Goal: Check status: Check status

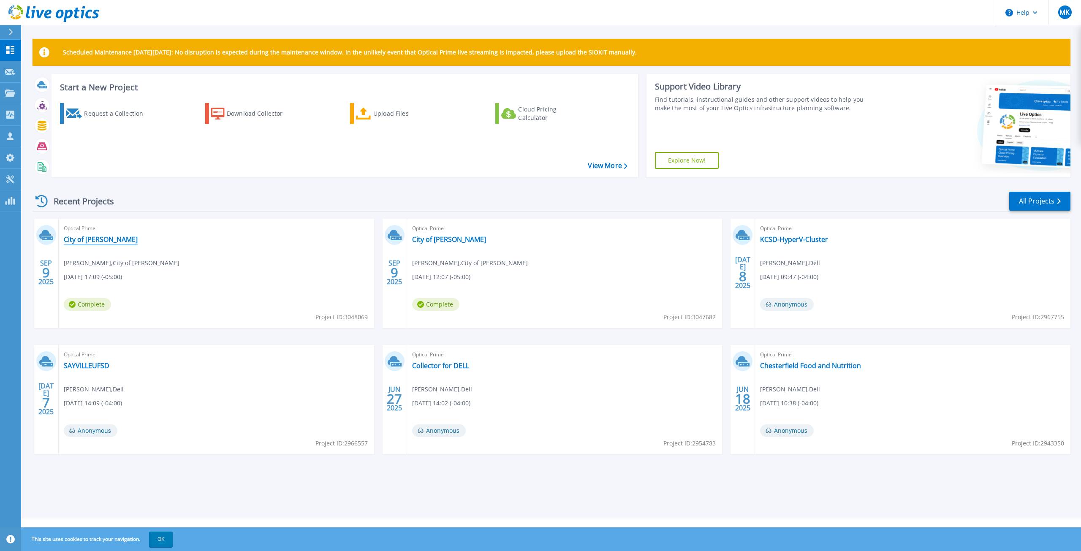
click at [86, 240] on link "City of [PERSON_NAME]" at bounding box center [101, 239] width 74 height 8
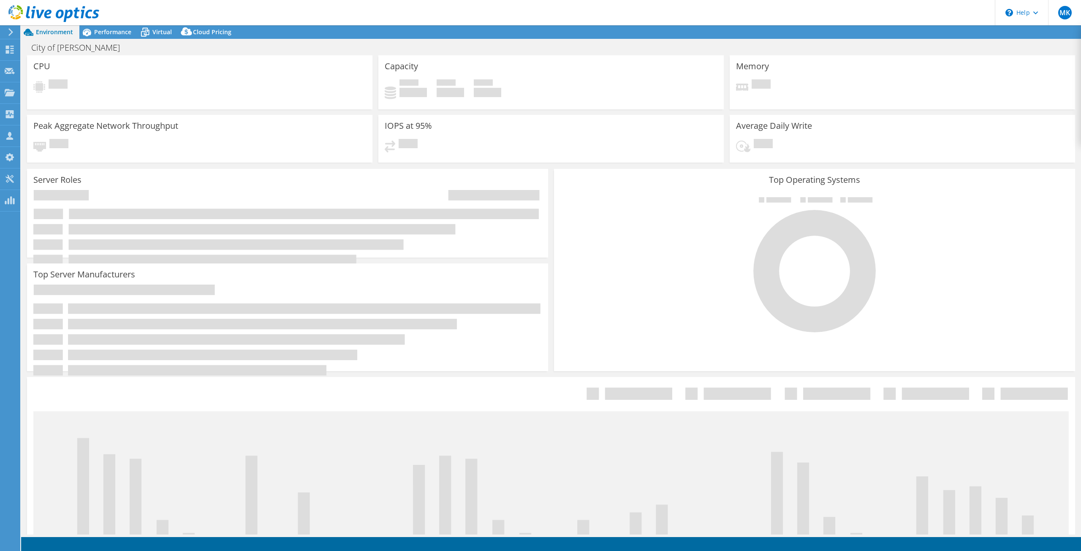
select select "USD"
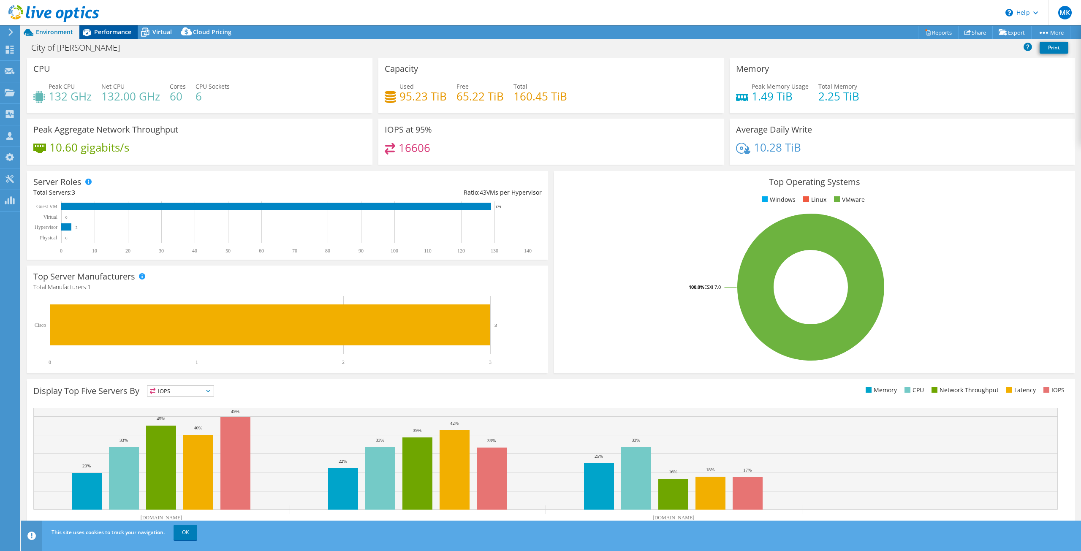
click at [119, 38] on div "Performance" at bounding box center [108, 32] width 58 height 14
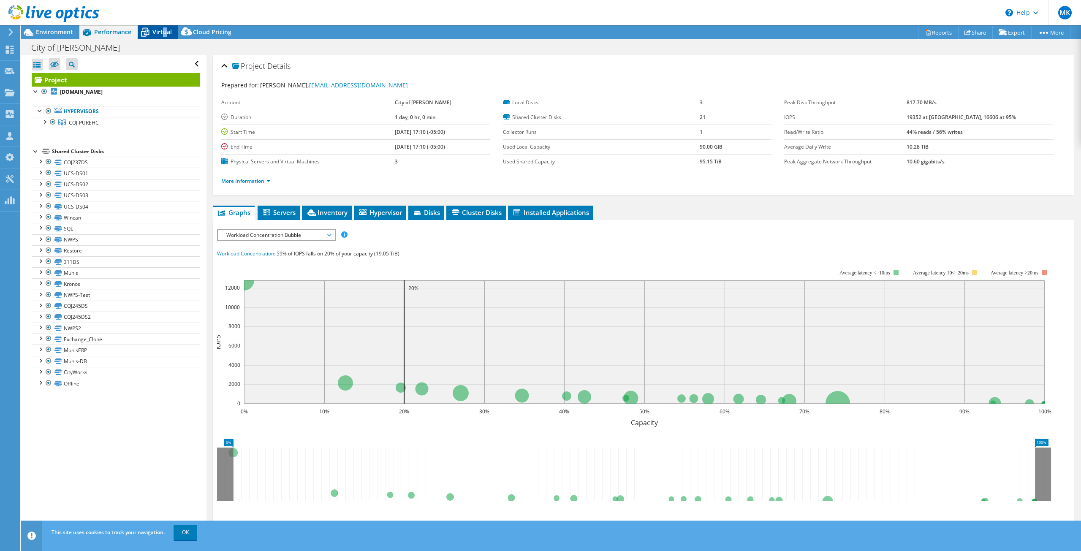
click at [164, 32] on span "Virtual" at bounding box center [161, 32] width 19 height 8
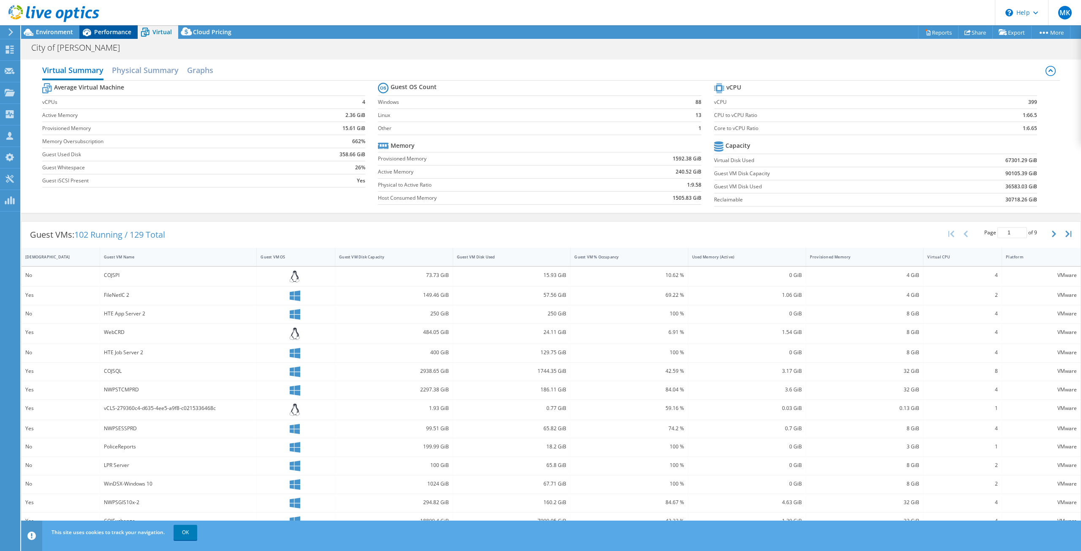
click at [120, 31] on span "Performance" at bounding box center [112, 32] width 37 height 8
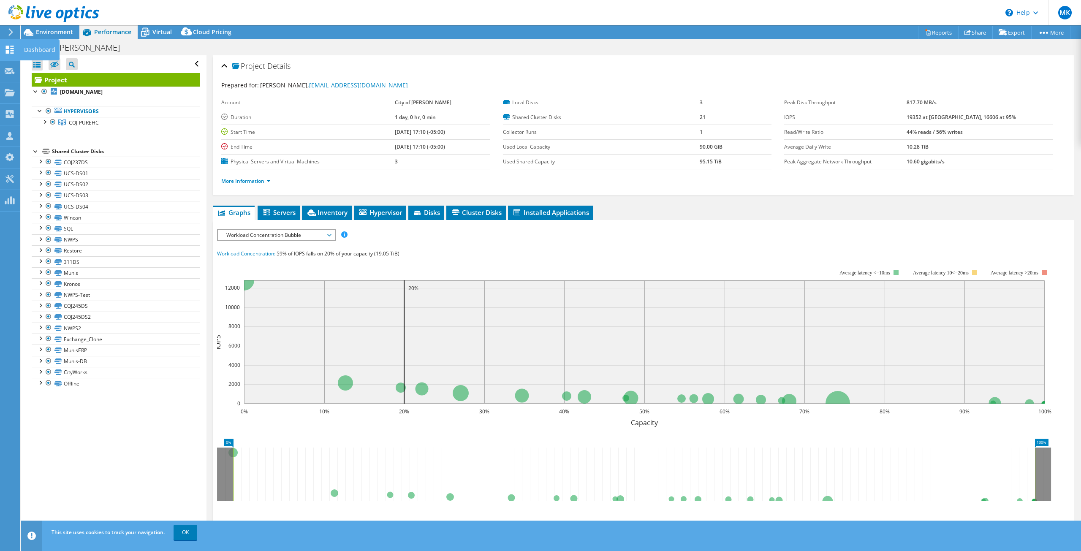
click at [10, 51] on icon at bounding box center [10, 50] width 10 height 8
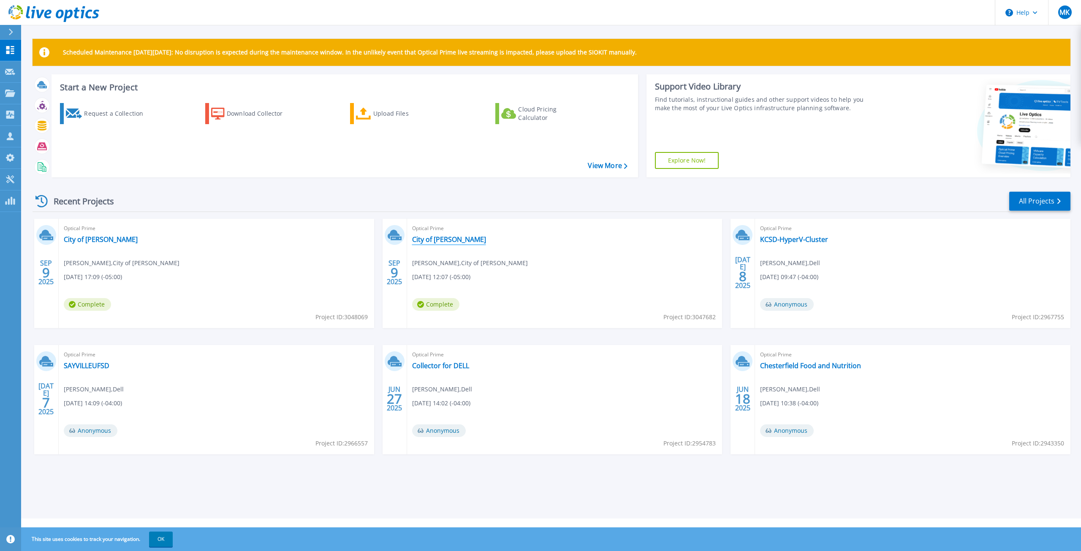
click at [440, 242] on link "City of [PERSON_NAME]" at bounding box center [449, 239] width 74 height 8
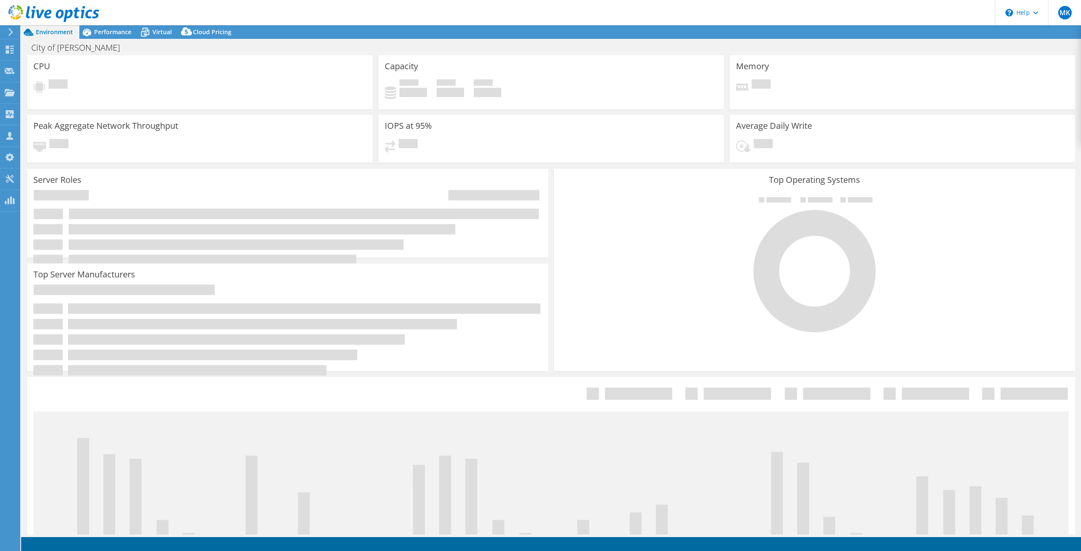
select select "USD"
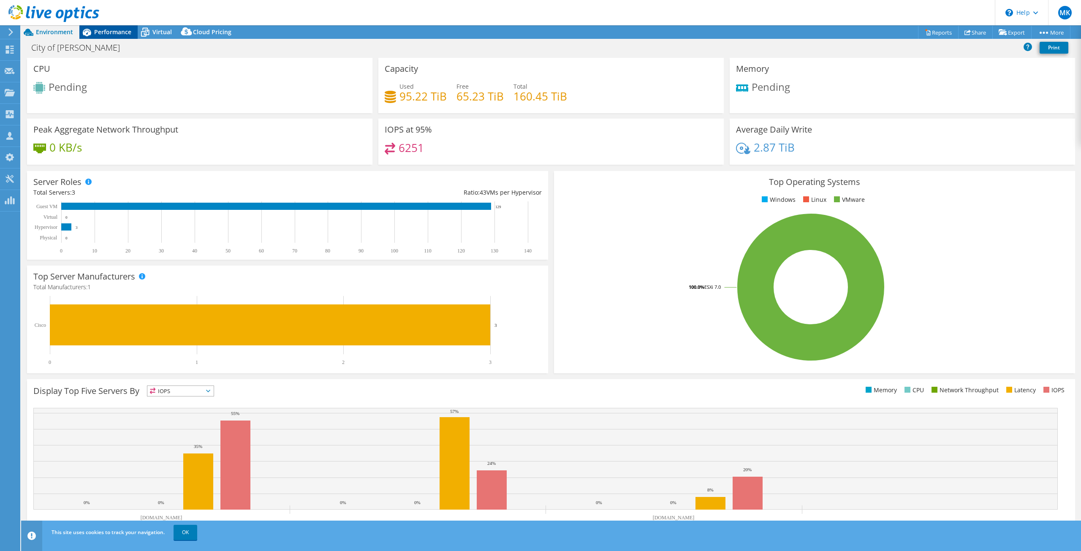
click at [107, 32] on span "Performance" at bounding box center [112, 32] width 37 height 8
